Goal: Check status: Check status

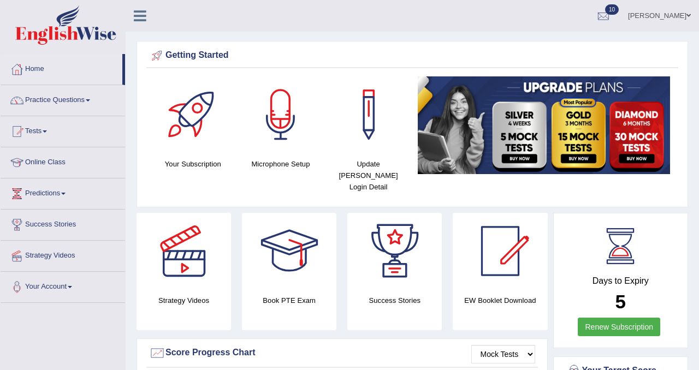
click at [32, 70] on link "Home" at bounding box center [62, 67] width 122 height 27
click at [48, 133] on link "Tests" at bounding box center [63, 129] width 124 height 27
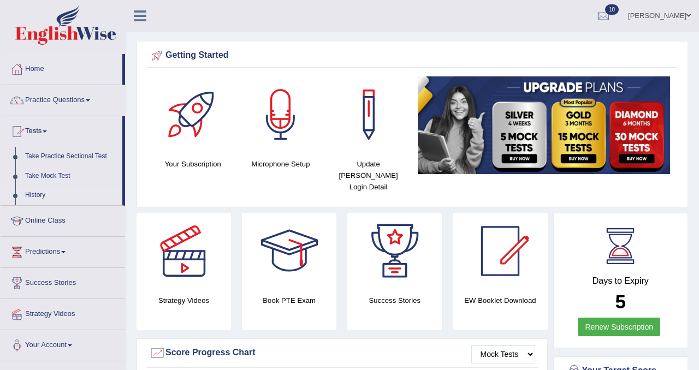
click at [37, 192] on link "History" at bounding box center [71, 196] width 102 height 20
